Goal: Complete application form: Complete application form

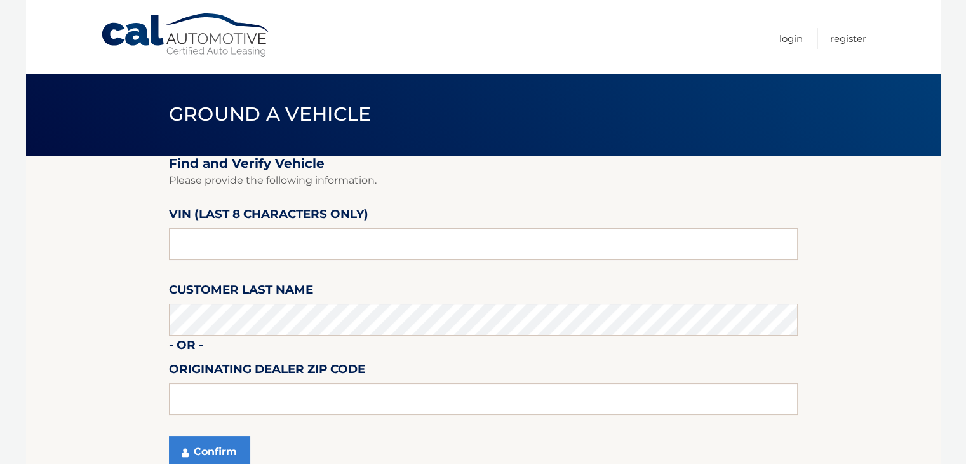
click at [255, 262] on fieldset "Find and Verify Vehicle Please provide the following information. VIN (last 8 c…" at bounding box center [483, 319] width 629 height 327
click at [265, 247] on input "text" at bounding box center [483, 244] width 629 height 32
type input "NT196498"
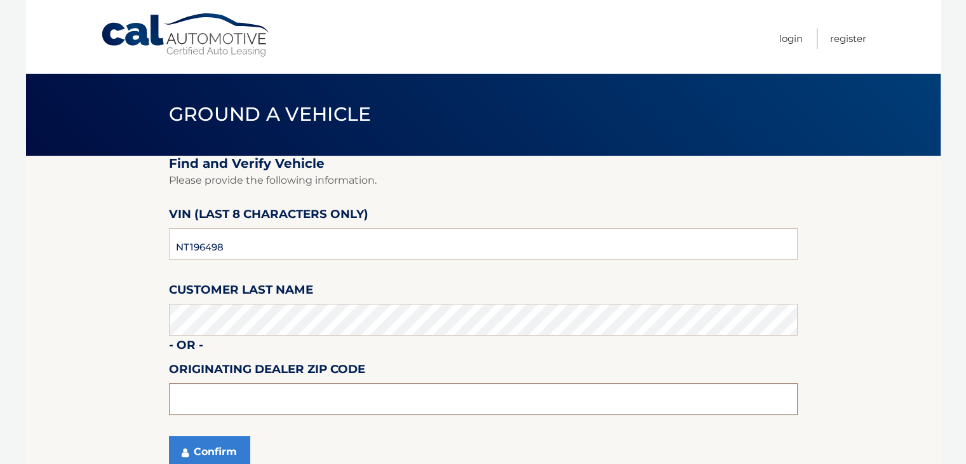
click at [244, 395] on input "text" at bounding box center [483, 399] width 629 height 32
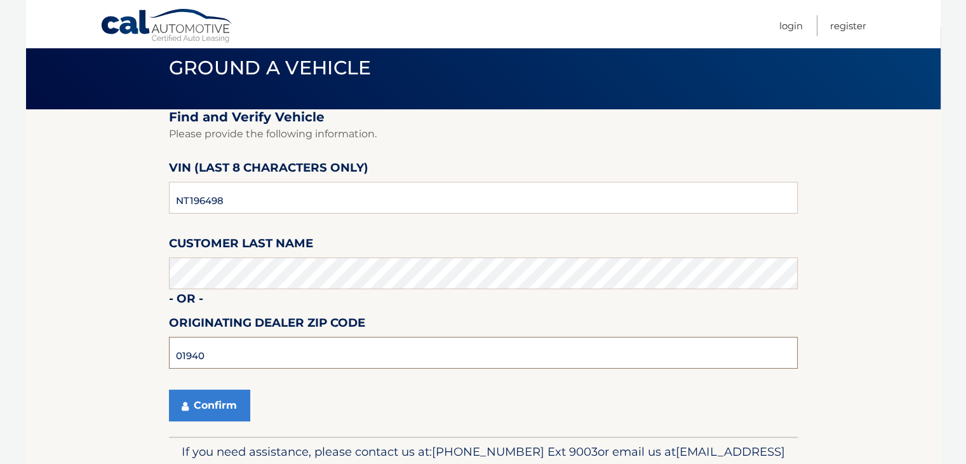
scroll to position [115, 0]
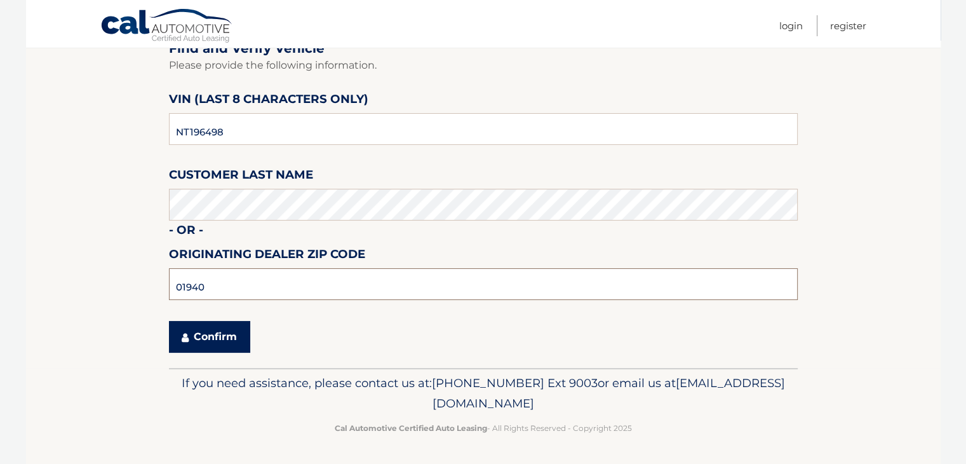
type input "01940"
click at [223, 346] on button "Confirm" at bounding box center [209, 337] width 81 height 32
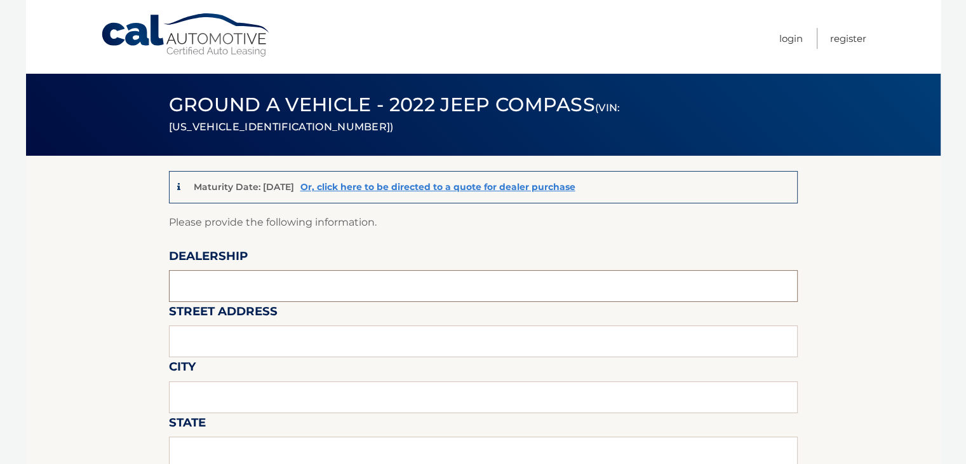
click at [239, 279] on input "text" at bounding box center [483, 286] width 629 height 32
type input "353 BROADWAY"
click at [248, 343] on input "text" at bounding box center [483, 341] width 629 height 32
type input "LYNNFIELD"
click at [244, 384] on input "text" at bounding box center [483, 397] width 629 height 32
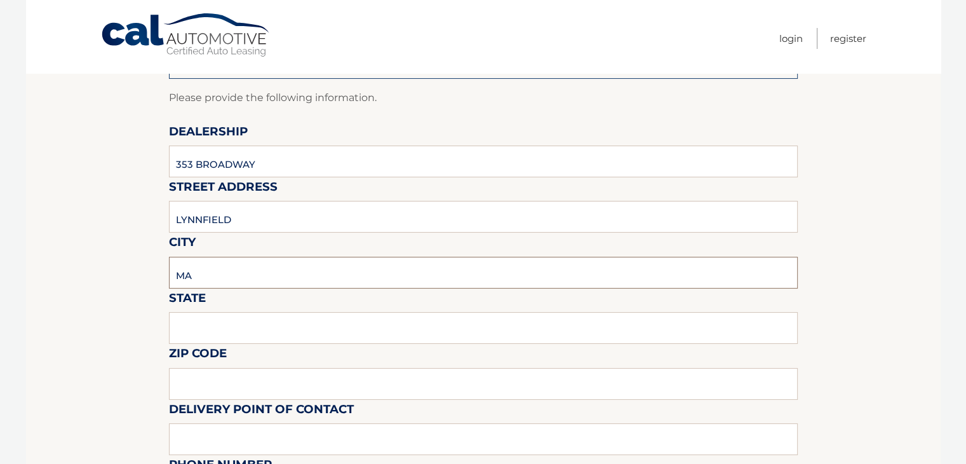
scroll to position [127, 0]
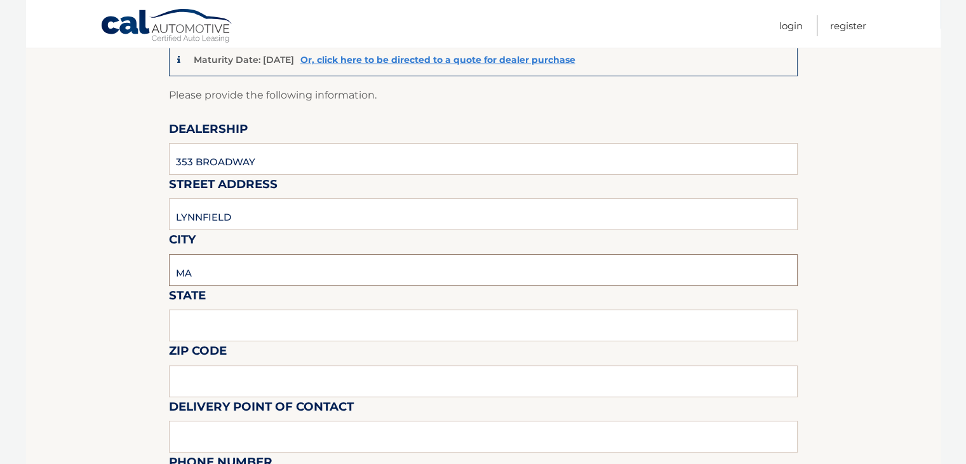
type input "MA"
click at [234, 317] on input "text" at bounding box center [483, 325] width 629 height 32
type input "01940"
drag, startPoint x: 258, startPoint y: 162, endPoint x: 0, endPoint y: 156, distance: 258.5
click at [0, 157] on body "Cal Automotive Menu Login Register (VIN: 3C4NJDCB3NT196498)" at bounding box center [483, 105] width 966 height 464
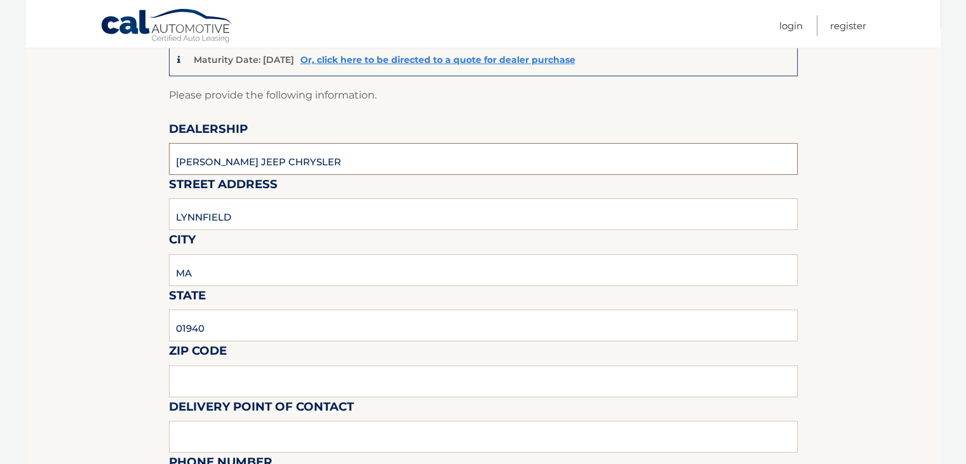
type input "KELLY JEEP CHRYSLER"
drag, startPoint x: 114, startPoint y: 218, endPoint x: 4, endPoint y: 209, distance: 110.3
click at [11, 210] on body "Cal Automotive Menu Login Register (VIN: 3C4NJDCB3NT196498)" at bounding box center [483, 105] width 966 height 464
type input "353 BROADWAY"
drag, startPoint x: 207, startPoint y: 279, endPoint x: 0, endPoint y: 259, distance: 208.0
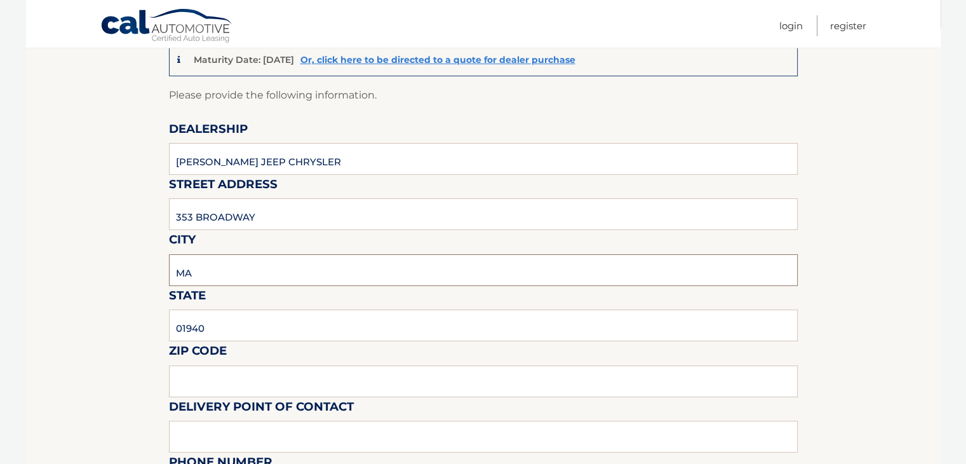
click at [0, 259] on body "Cal Automotive Menu Login Register (VIN: 3C4NJDCB3NT196498)" at bounding box center [483, 105] width 966 height 464
type input "LYNNFIELD"
drag, startPoint x: 215, startPoint y: 334, endPoint x: 117, endPoint y: 333, distance: 97.2
type input "MA"
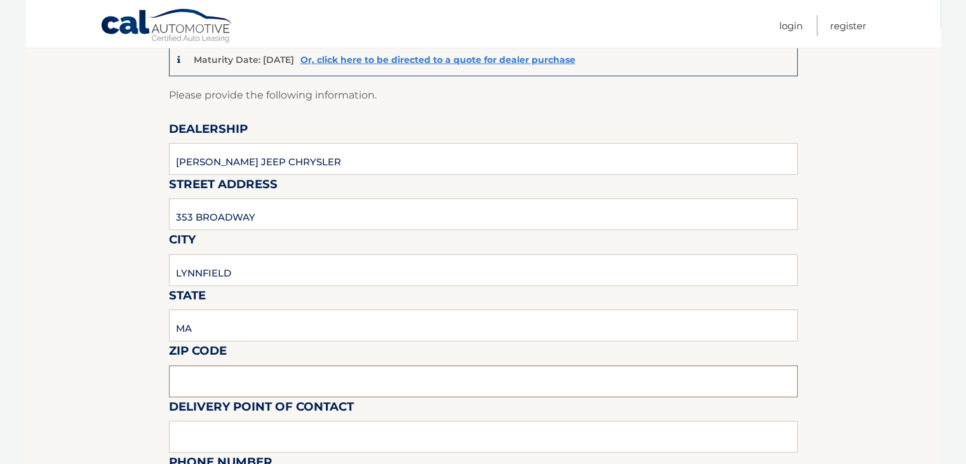
click at [212, 371] on input "text" at bounding box center [483, 381] width 629 height 32
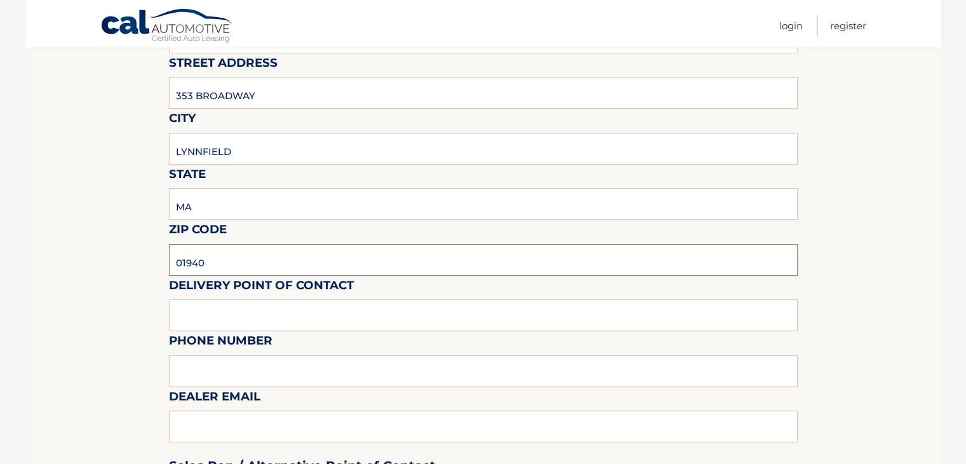
scroll to position [254, 0]
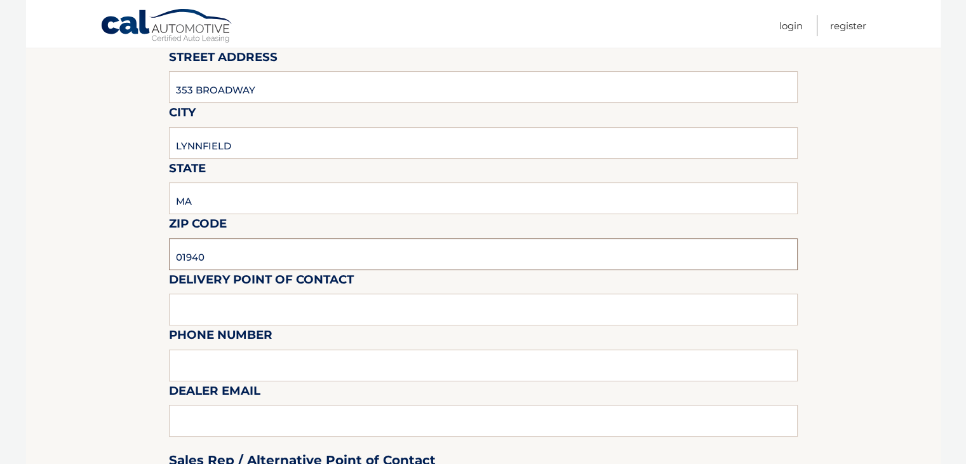
type input "01940"
click at [197, 309] on input "text" at bounding box center [483, 309] width 629 height 32
type input "DAVE S"
click at [208, 356] on input "text" at bounding box center [483, 365] width 629 height 32
type input "7815816000"
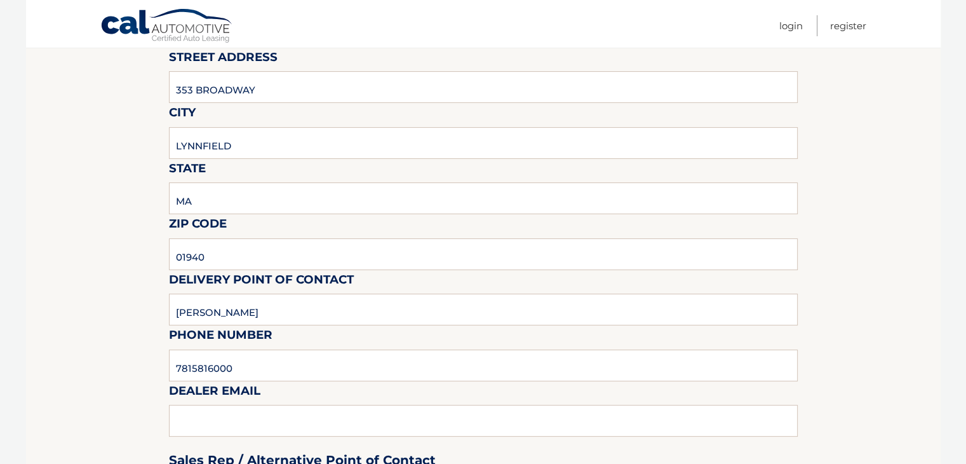
click at [207, 410] on div "Sales Rep / Alternative Point of Contact" at bounding box center [483, 436] width 629 height 90
click at [210, 416] on div "Sales Rep / Alternative Point of Contact" at bounding box center [483, 436] width 629 height 90
click at [233, 426] on div "Sales Rep / Alternative Point of Contact" at bounding box center [483, 436] width 629 height 90
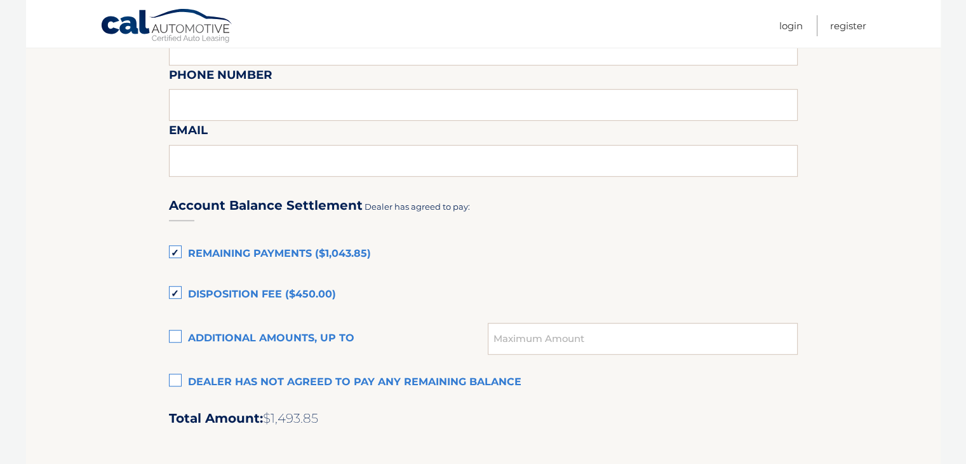
scroll to position [762, 0]
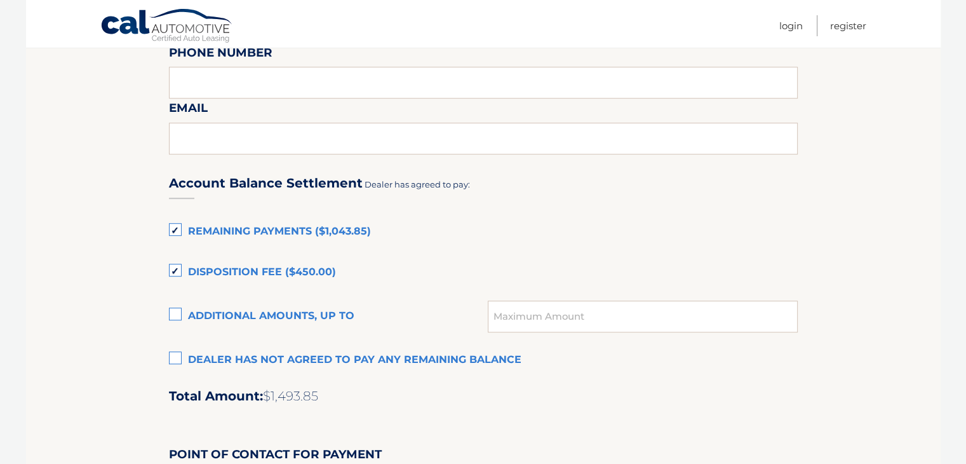
click at [175, 355] on label "Dealer has not agreed to pay any remaining balance" at bounding box center [483, 359] width 629 height 25
click at [0, 0] on input "Dealer has not agreed to pay any remaining balance" at bounding box center [0, 0] width 0 height 0
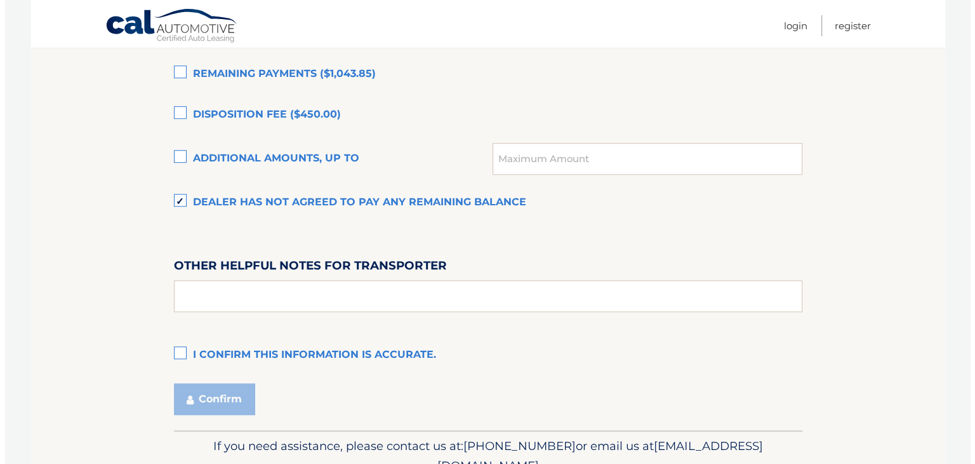
scroll to position [952, 0]
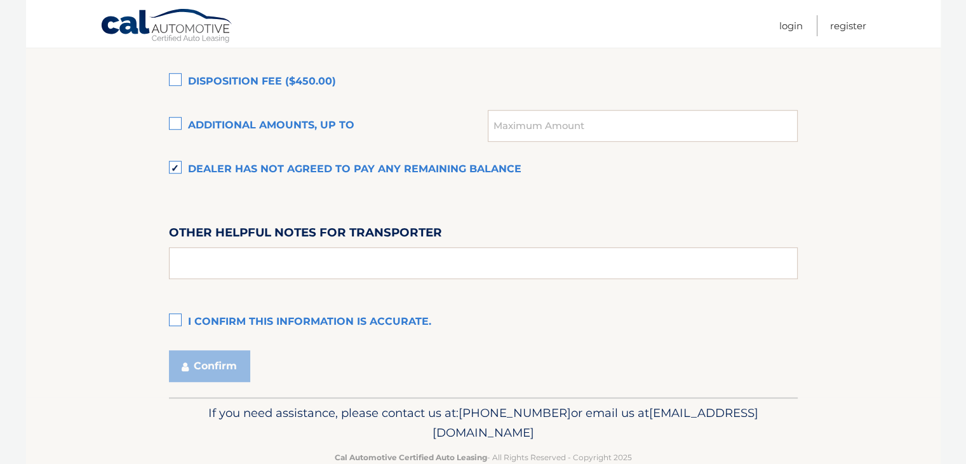
click at [173, 318] on label "I confirm this information is accurate." at bounding box center [483, 321] width 629 height 25
click at [0, 0] on input "I confirm this information is accurate." at bounding box center [0, 0] width 0 height 0
click at [206, 364] on button "Confirm" at bounding box center [209, 366] width 81 height 32
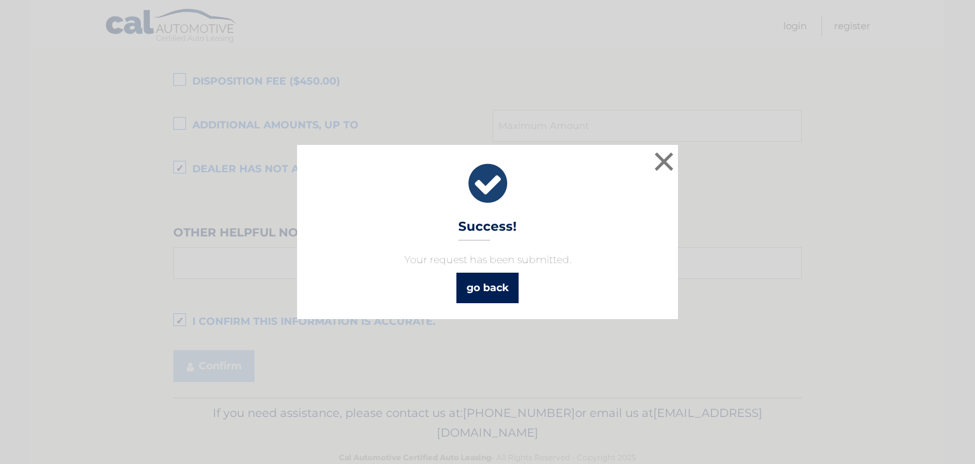
click at [484, 290] on link "go back" at bounding box center [488, 287] width 62 height 30
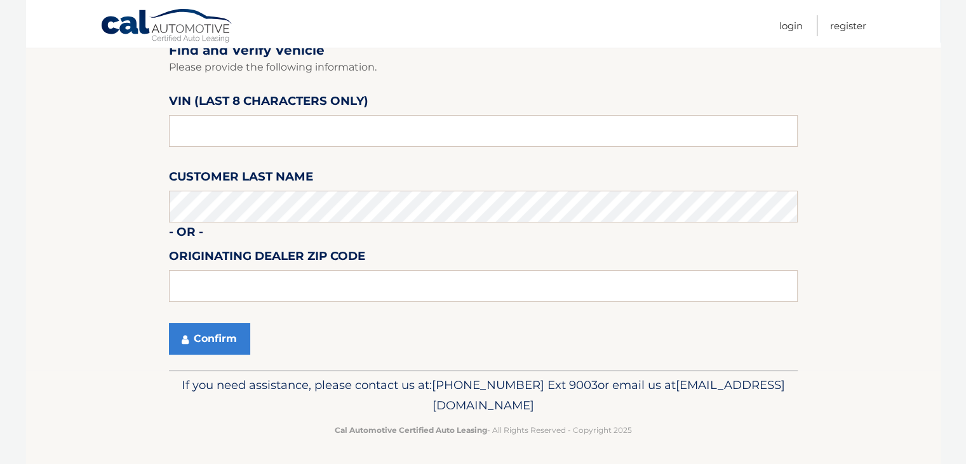
scroll to position [115, 0]
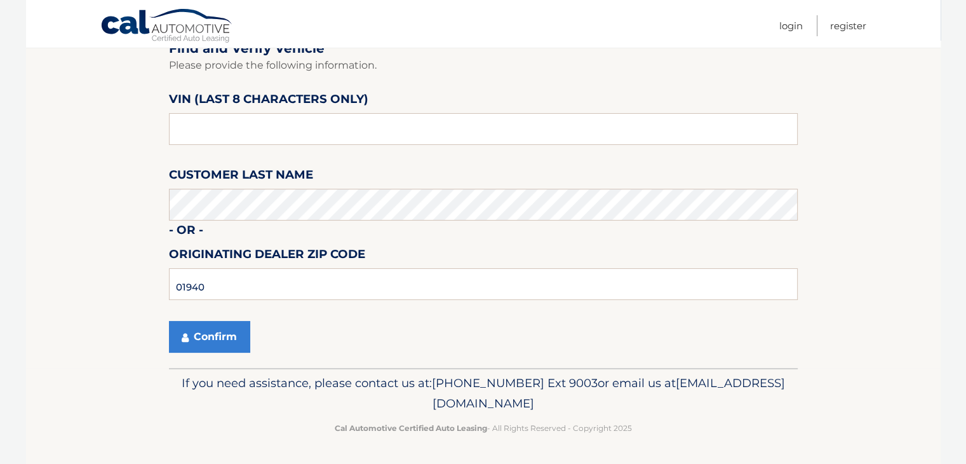
scroll to position [51, 0]
